Goal: Find specific page/section: Find specific page/section

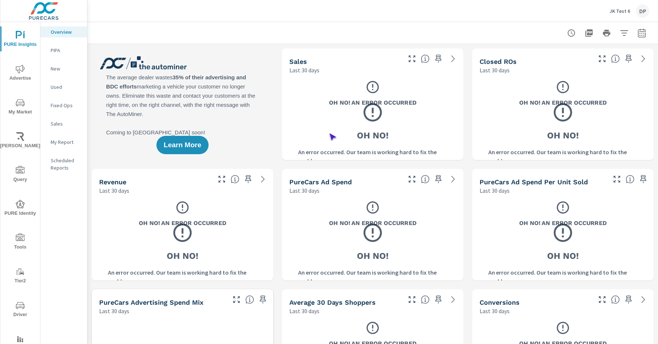
click at [19, 310] on span "Driver" at bounding box center [20, 310] width 35 height 18
